Goal: Information Seeking & Learning: Learn about a topic

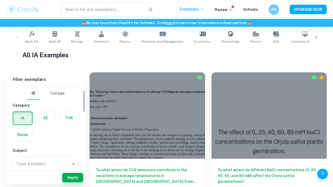
scroll to position [14, 0]
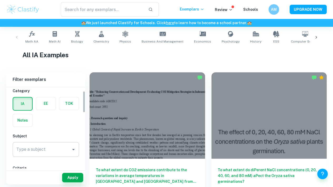
click at [17, 155] on div "Type a subject" at bounding box center [46, 149] width 66 height 15
click at [37, 38] on link "Math AA" at bounding box center [31, 37] width 17 height 17
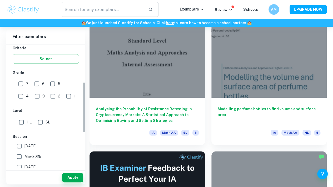
scroll to position [92, 0]
click at [21, 82] on input "7" at bounding box center [21, 83] width 11 height 11
checkbox input "true"
click at [22, 145] on input "May 2026" at bounding box center [19, 146] width 11 height 11
checkbox input "true"
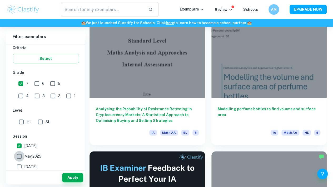
click at [18, 156] on input "May 2025" at bounding box center [19, 156] width 11 height 11
checkbox input "true"
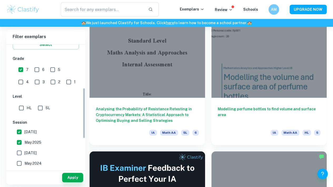
click at [21, 154] on input "November 2024" at bounding box center [19, 153] width 11 height 11
checkbox input "true"
click at [19, 165] on input "May 2024" at bounding box center [19, 163] width 11 height 11
checkbox input "true"
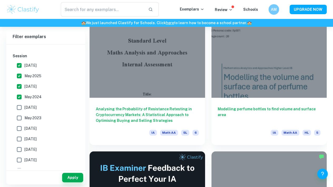
click at [18, 107] on input "November 2023" at bounding box center [19, 107] width 11 height 11
checkbox input "true"
click at [18, 122] on input "May 2023" at bounding box center [19, 118] width 11 height 11
checkbox input "true"
click at [18, 128] on input "November 2022" at bounding box center [19, 128] width 11 height 11
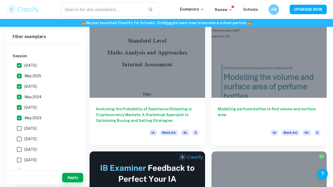
checkbox input "true"
click at [16, 137] on input "May 2022" at bounding box center [19, 139] width 11 height 11
checkbox input "true"
click at [70, 176] on button "Apply" at bounding box center [72, 177] width 21 height 9
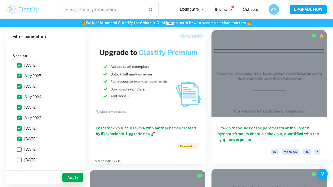
scroll to position [575, 0]
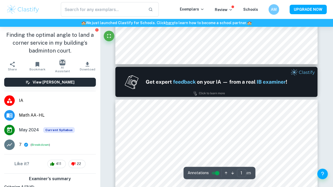
type input "2"
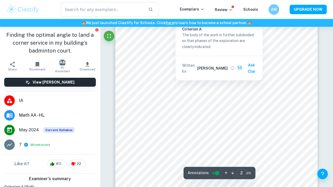
scroll to position [452, 0]
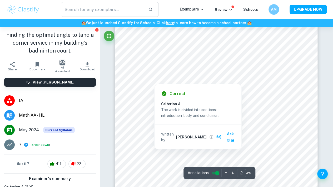
click at [153, 79] on div at bounding box center [154, 77] width 29 height 9
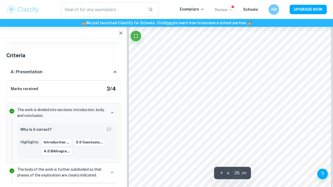
scroll to position [7085, 0]
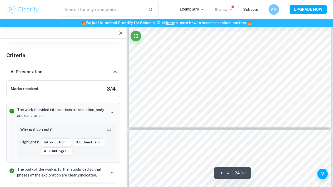
type input "25"
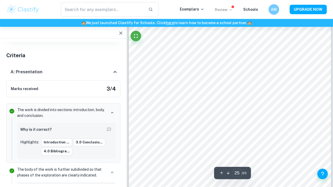
scroll to position [7092, 0]
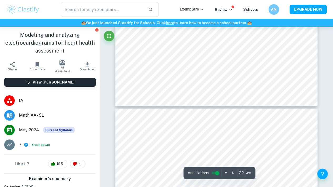
type input "23"
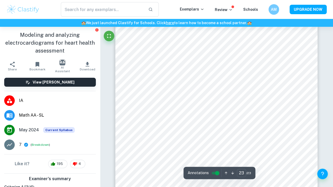
scroll to position [6605, 0]
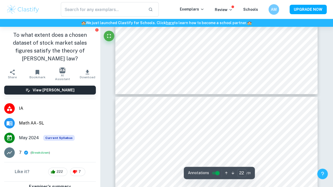
scroll to position [6405, 0]
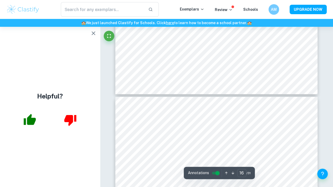
type input "17"
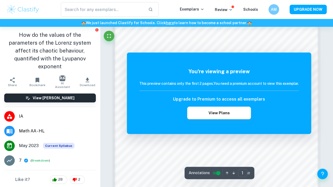
scroll to position [406, 0]
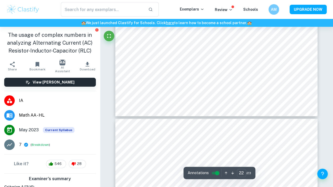
type input "23"
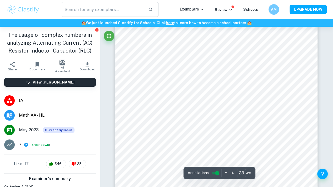
scroll to position [6573, 0]
